Goal: Transaction & Acquisition: Subscribe to service/newsletter

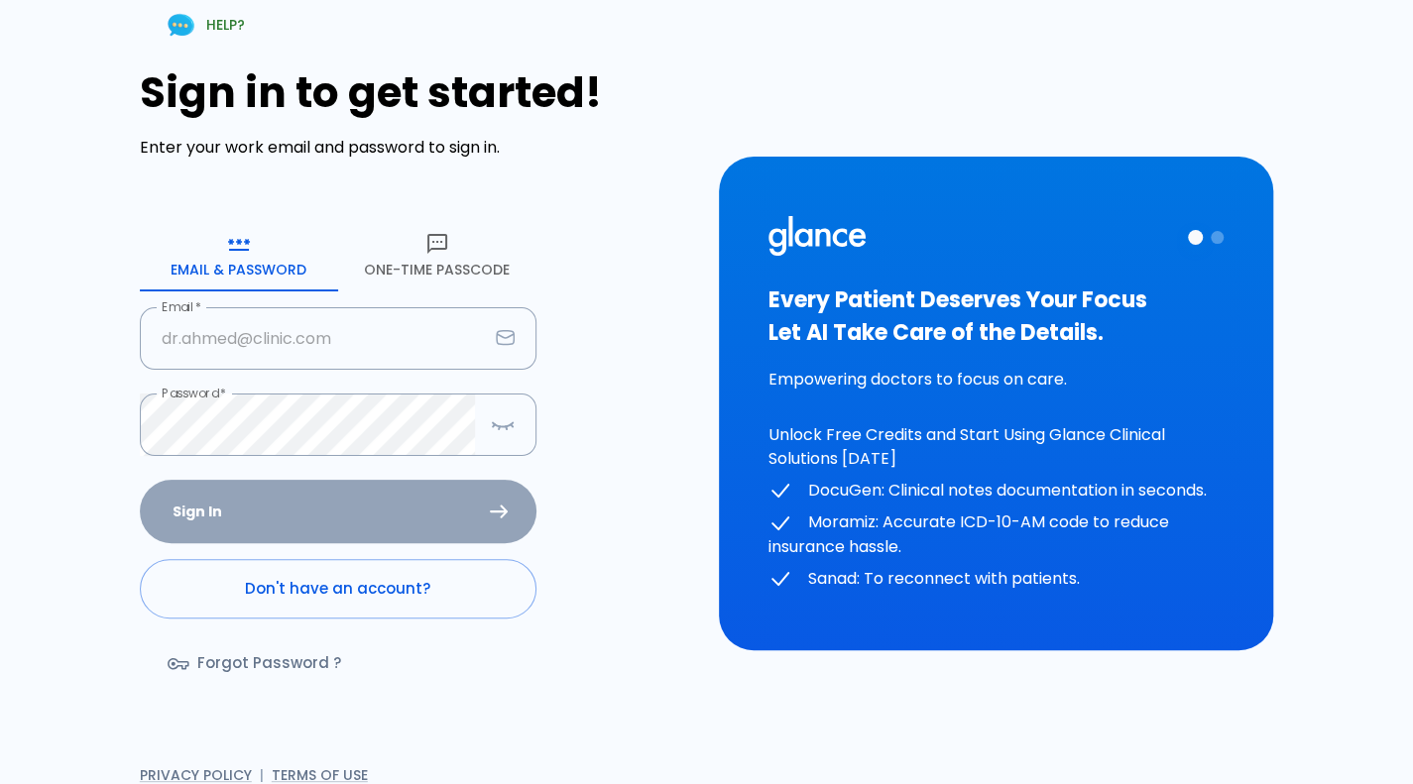
type input "deepashree+glance789@glance.care"
click at [438, 538] on div "Sign In Don't have an account? Forgot Password ?" at bounding box center [338, 594] width 397 height 229
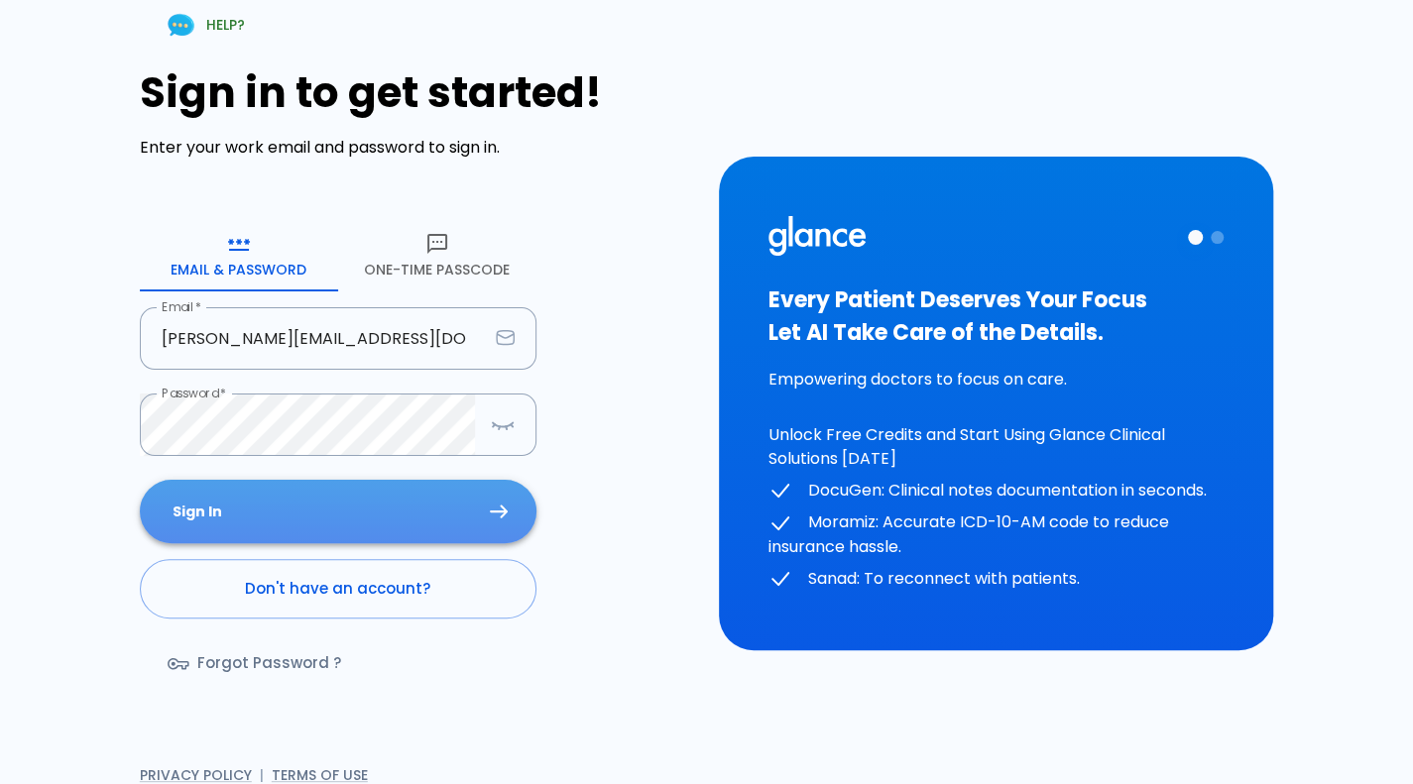
click at [438, 538] on button "Sign In" at bounding box center [338, 512] width 397 height 64
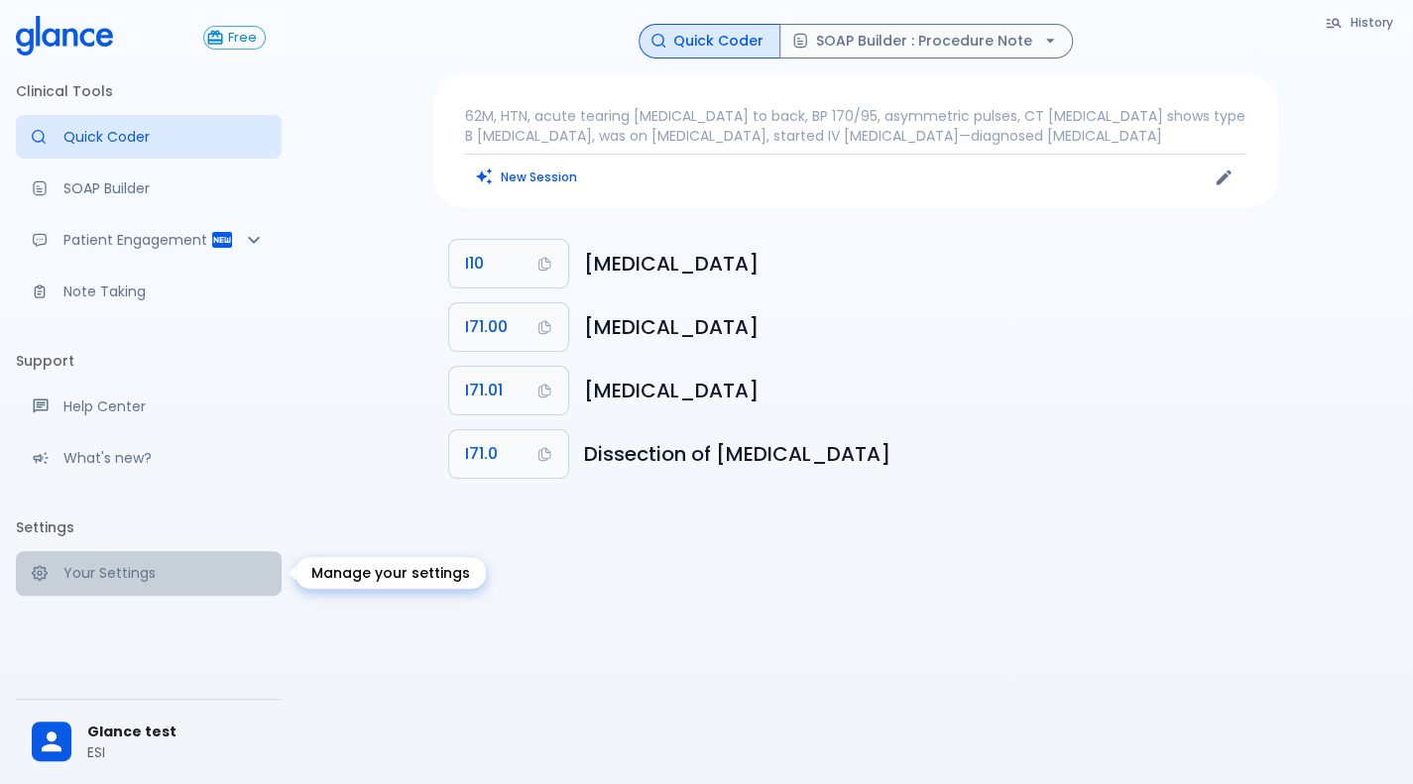
click at [89, 588] on link "Your Settings" at bounding box center [149, 573] width 266 height 44
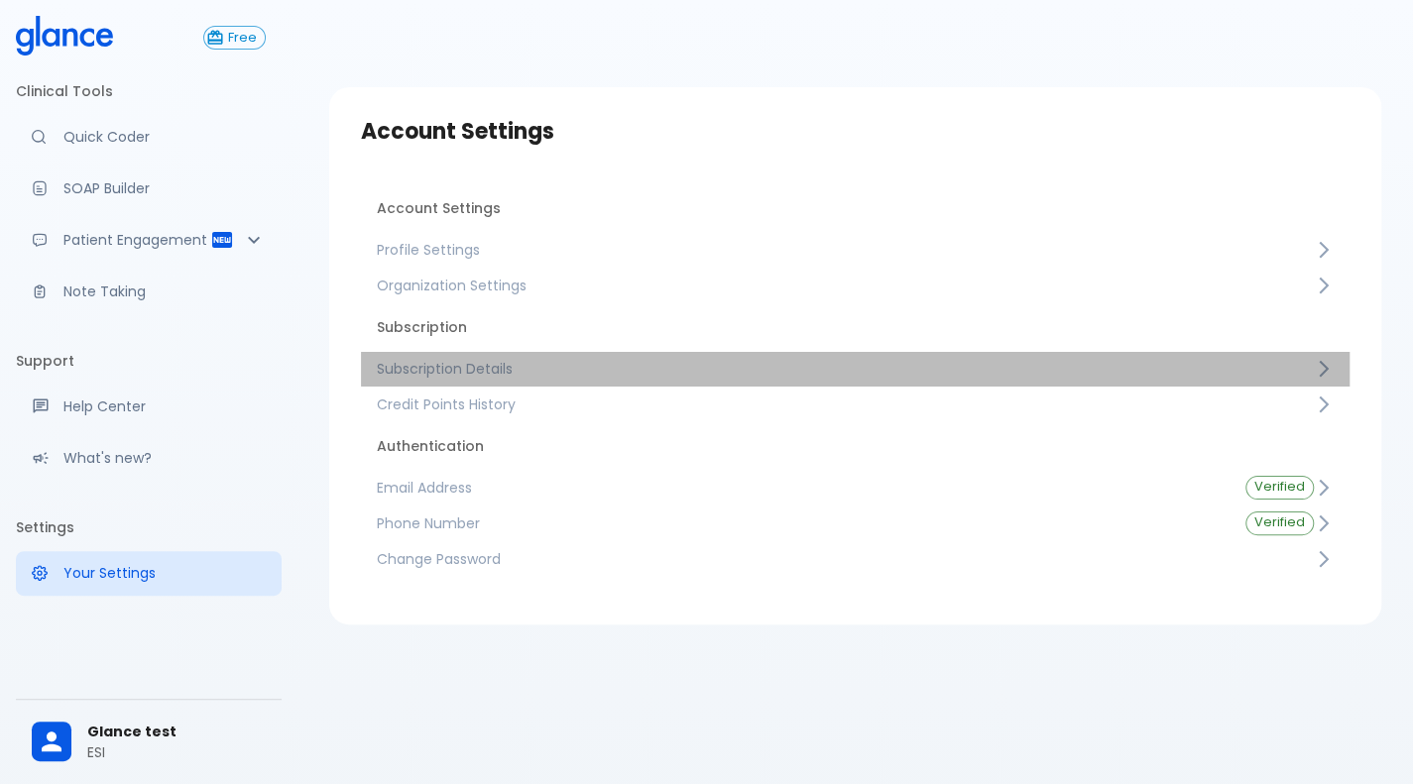
click at [572, 373] on span "Subscription Details" at bounding box center [845, 369] width 937 height 20
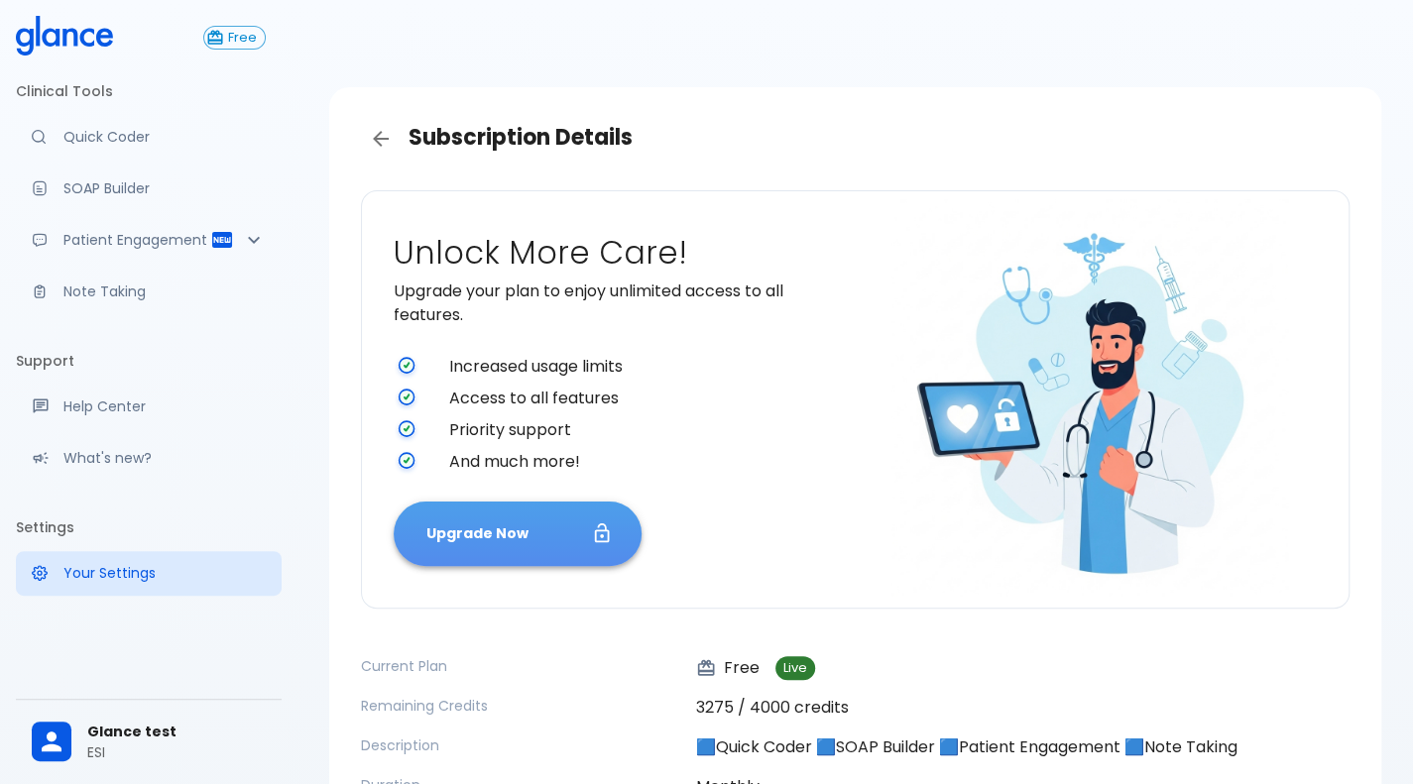
click at [511, 517] on button "Upgrade Now" at bounding box center [518, 534] width 248 height 64
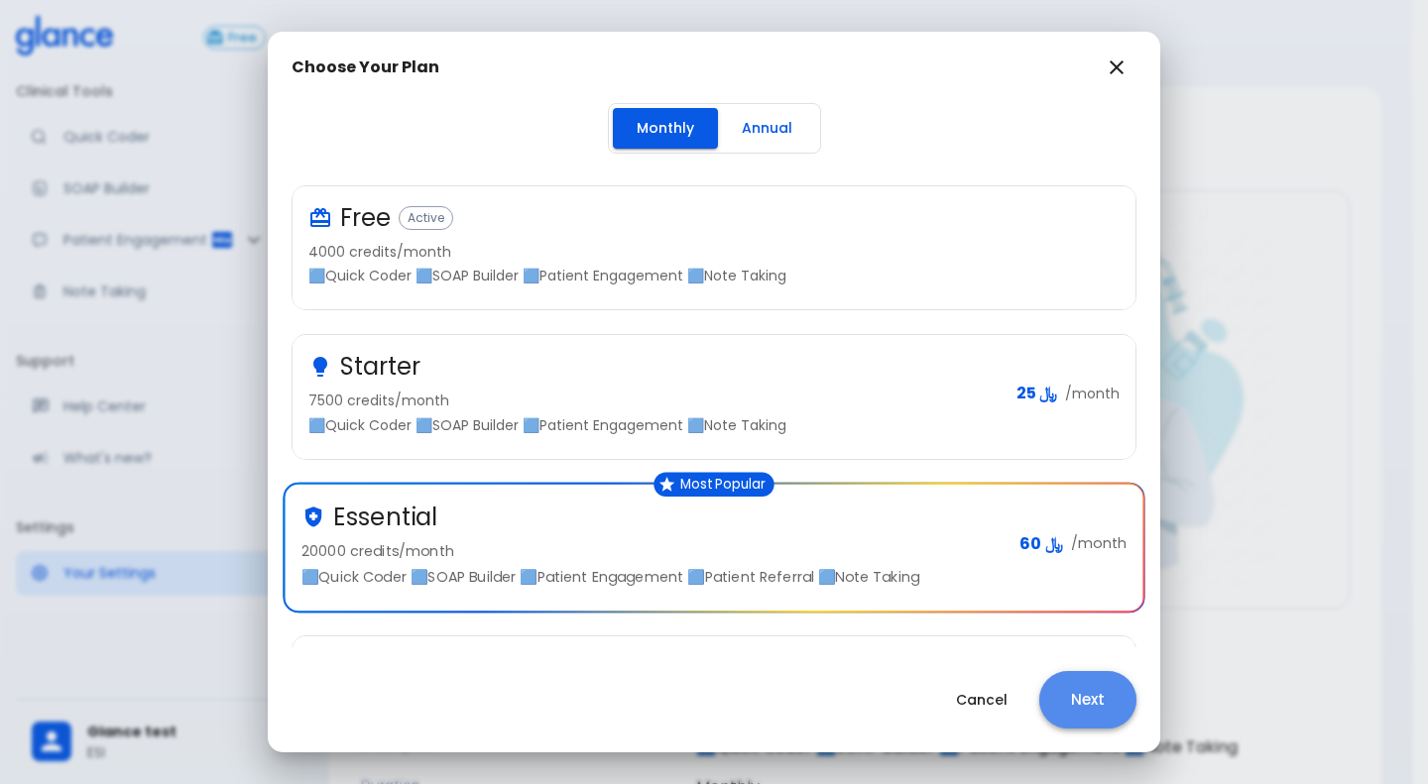
click at [1097, 690] on button "Next" at bounding box center [1087, 700] width 97 height 58
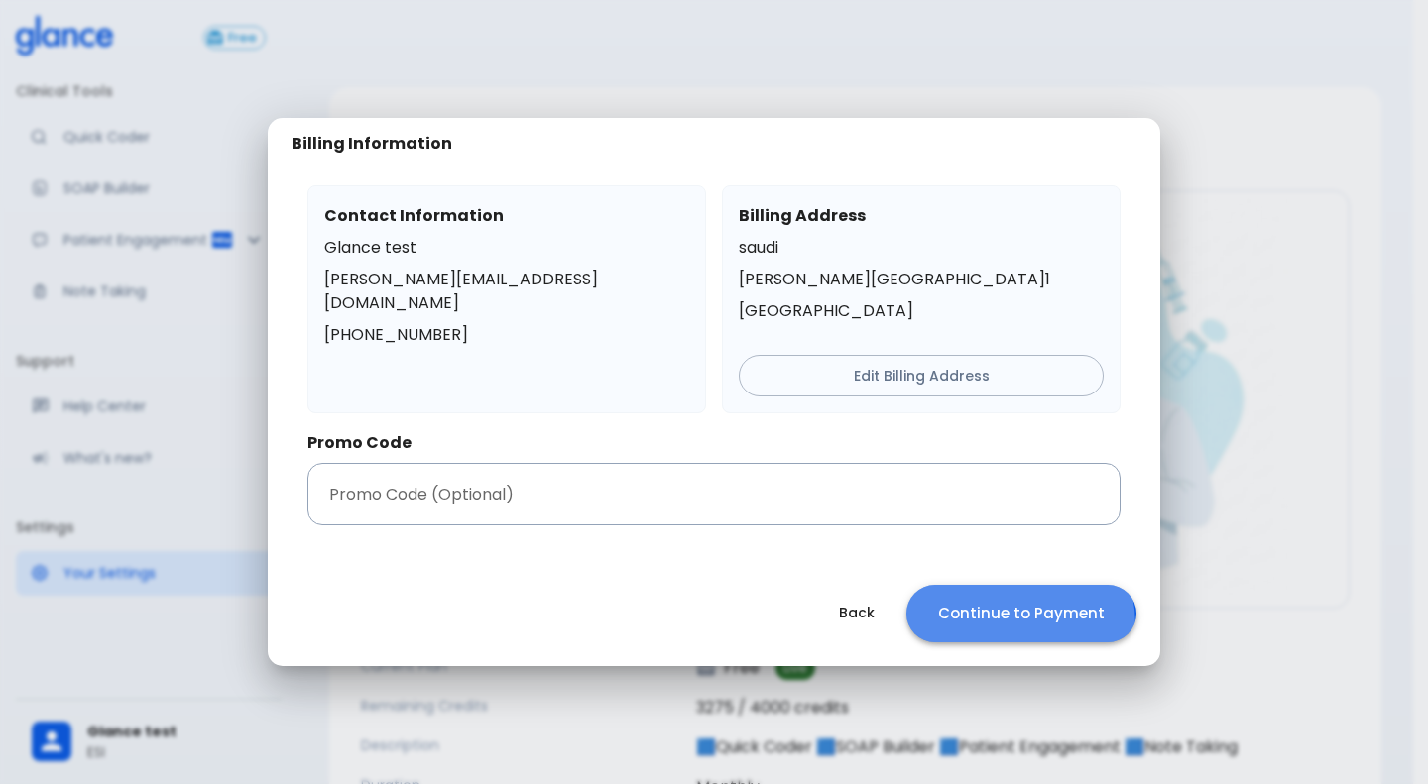
click at [984, 626] on button "Continue to Payment" at bounding box center [1021, 614] width 230 height 58
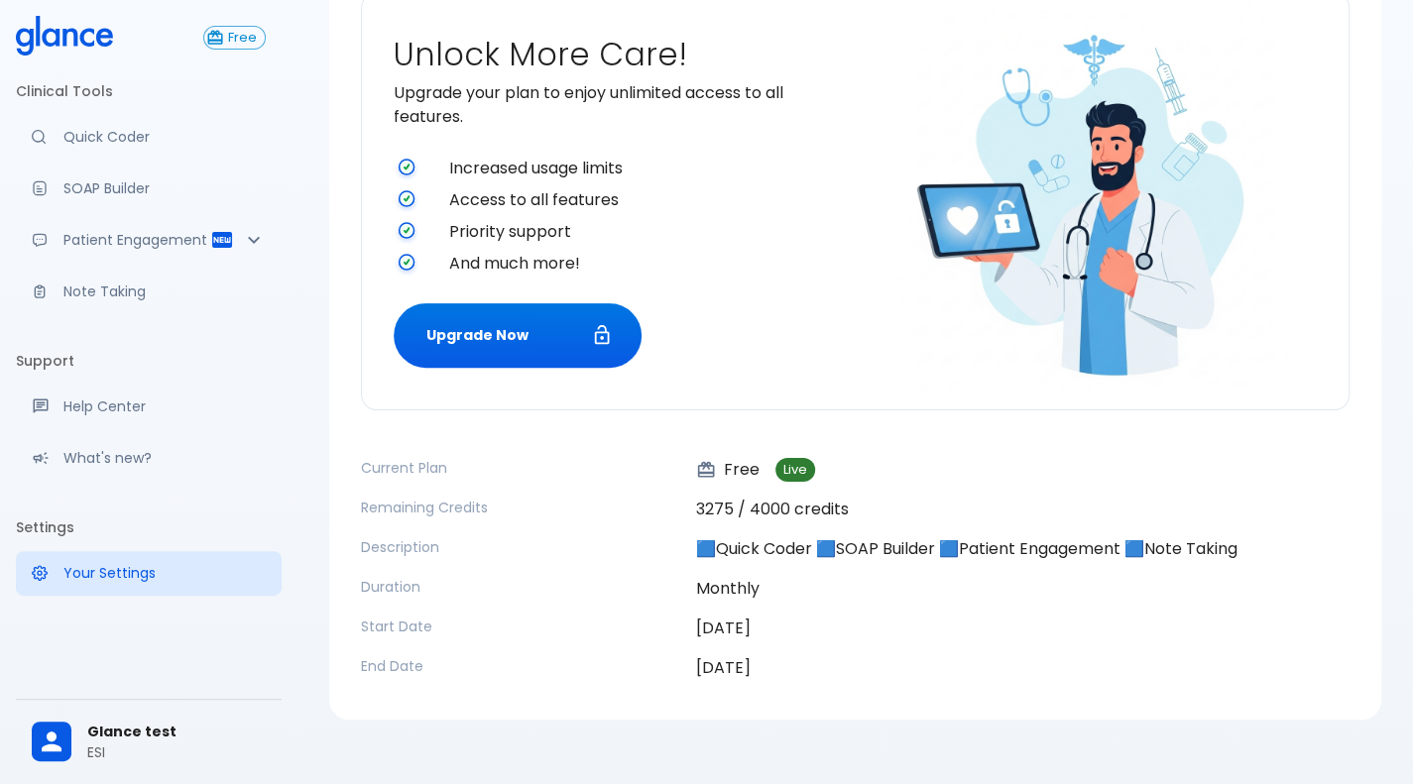
scroll to position [220, 0]
